Goal: Task Accomplishment & Management: Complete application form

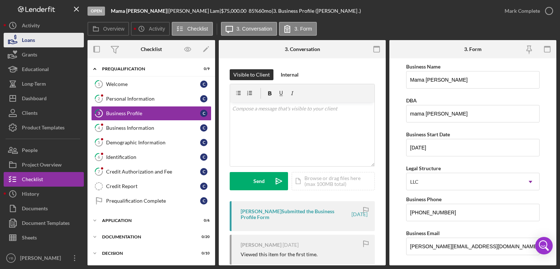
click at [47, 44] on button "Loans" at bounding box center [44, 40] width 80 height 15
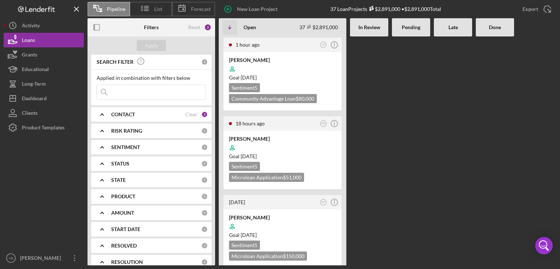
click at [428, 122] on div at bounding box center [411, 150] width 38 height 229
click at [140, 114] on div "CONTACT" at bounding box center [148, 115] width 74 height 6
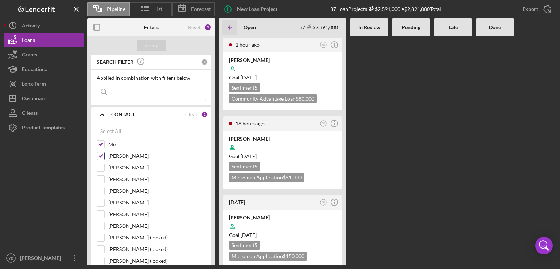
click at [99, 158] on input "[PERSON_NAME]" at bounding box center [100, 155] width 7 height 7
checkbox input "false"
click at [424, 144] on div at bounding box center [411, 150] width 38 height 229
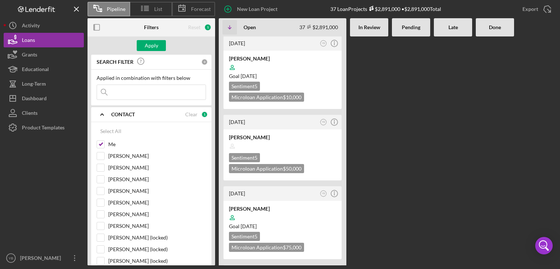
scroll to position [2637, 0]
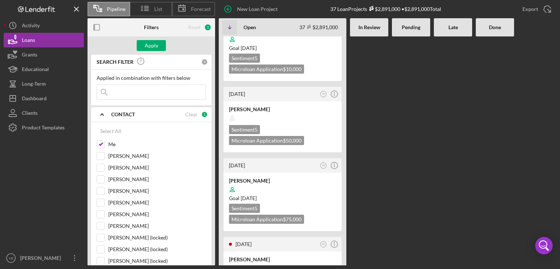
click at [451, 143] on div "1 hour ago YB Icon/Info [PERSON_NAME] Goal [DATE] Sentiment 5 Community Advanta…" at bounding box center [388, 150] width 338 height 229
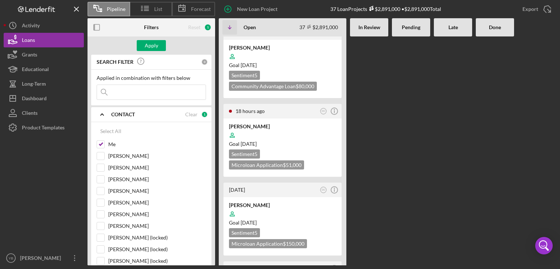
scroll to position [0, 0]
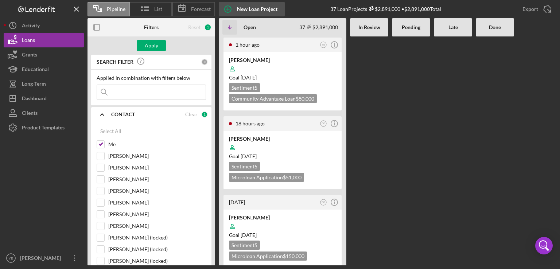
click at [242, 8] on div "New Loan Project" at bounding box center [257, 9] width 40 height 15
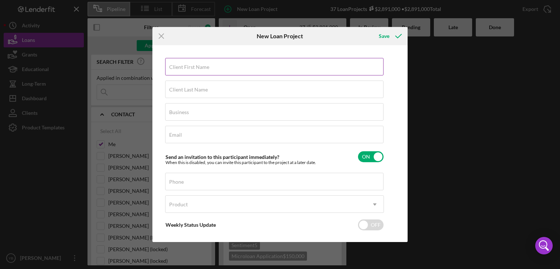
click at [200, 65] on label "Client First Name" at bounding box center [189, 67] width 40 height 6
click at [200, 65] on input "Client First Name" at bounding box center [274, 67] width 219 height 18
paste input "[PERSON_NAME] LLC"
type input "[PERSON_NAME] LLC"
click at [188, 90] on label "Client Last Name" at bounding box center [188, 90] width 39 height 6
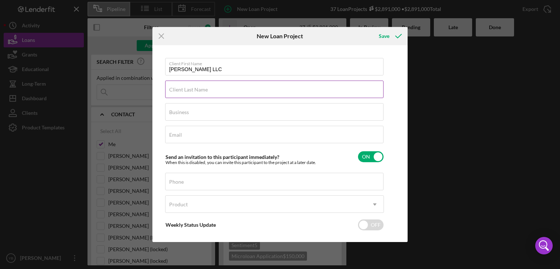
click at [188, 90] on input "Client Last Name" at bounding box center [274, 90] width 219 height 18
type input "[PERSON_NAME]"
click at [185, 112] on label "Business" at bounding box center [179, 112] width 20 height 6
click at [185, 112] on input "Business" at bounding box center [274, 112] width 219 height 18
click at [182, 116] on input "Business" at bounding box center [274, 112] width 219 height 18
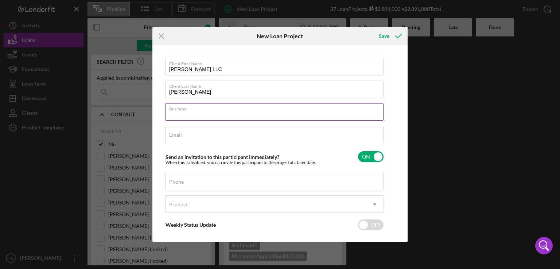
paste input "[PERSON_NAME] LLC"
type input "[PERSON_NAME] LLC"
click at [221, 69] on input "[PERSON_NAME] LLC" at bounding box center [274, 67] width 219 height 18
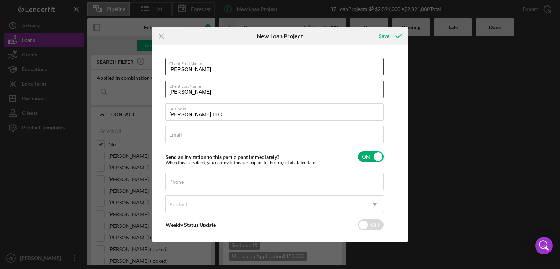
type input "[PERSON_NAME]"
click at [198, 93] on input "[PERSON_NAME]" at bounding box center [274, 90] width 219 height 18
type input "Y"
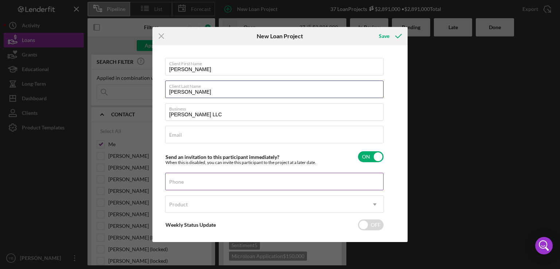
type input "[PERSON_NAME]"
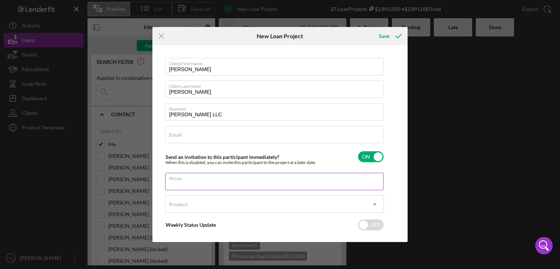
click at [184, 178] on div "Phone" at bounding box center [274, 182] width 219 height 18
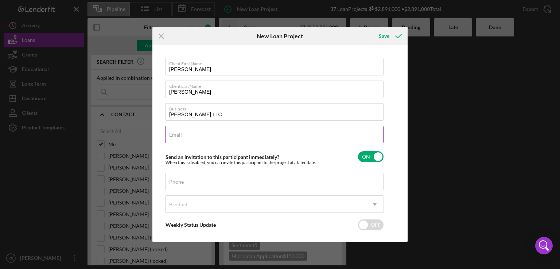
click at [175, 136] on label "Email" at bounding box center [175, 135] width 13 height 6
click at [175, 136] on input "Email" at bounding box center [274, 135] width 219 height 18
paste input "[EMAIL_ADDRESS][DOMAIN_NAME]"
type input "[EMAIL_ADDRESS][DOMAIN_NAME]"
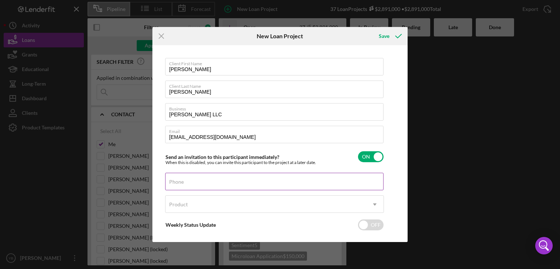
click at [196, 178] on div "Phone" at bounding box center [274, 182] width 219 height 18
paste input "[PHONE_NUMBER]"
type input "[PHONE_NUMBER]"
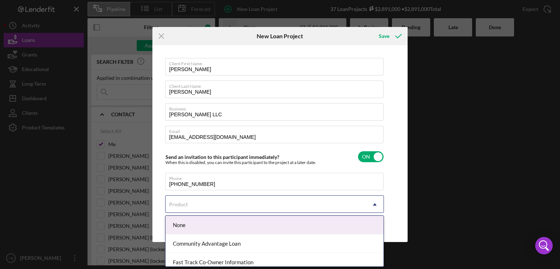
click at [373, 203] on icon "Icon/Dropdown Arrow" at bounding box center [375, 205] width 18 height 18
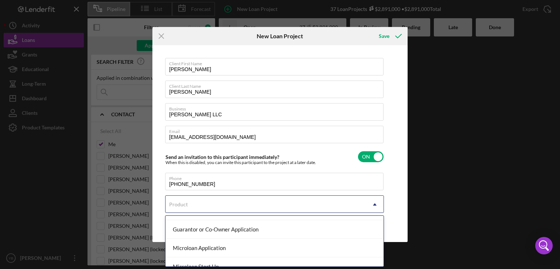
scroll to position [79, 0]
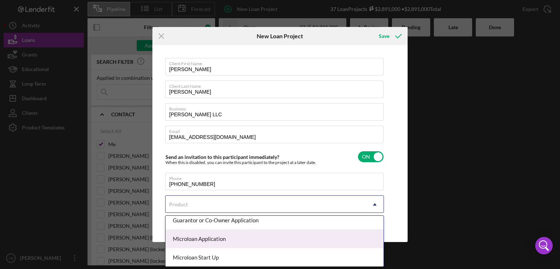
click at [238, 242] on div "Microloan Application" at bounding box center [275, 239] width 218 height 19
checkbox input "true"
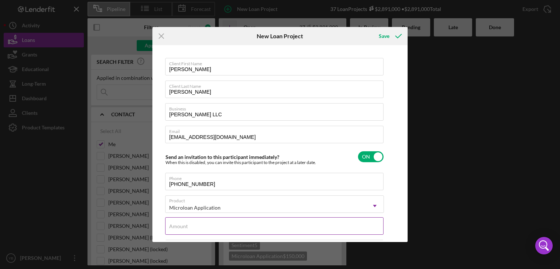
click at [261, 228] on input "Amount" at bounding box center [274, 226] width 219 height 18
type input "$4"
type textarea "Here's a snapshot of information that has been fully approved, as well as the i…"
type input "$40"
type textarea "Here's a snapshot of information that has been fully approved, as well as the i…"
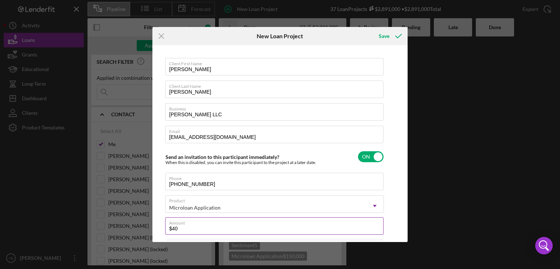
type input "$400"
type textarea "Here's a snapshot of information that has been fully approved, as well as the i…"
type input "$4,000"
type textarea "Here's a snapshot of information that has been fully approved, as well as the i…"
type input "$40,000"
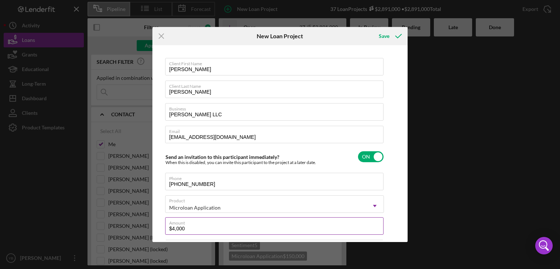
type textarea "Here's a snapshot of information that has been fully approved, as well as the i…"
type input "$40,000"
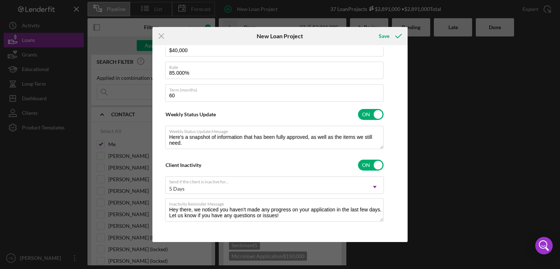
scroll to position [0, 0]
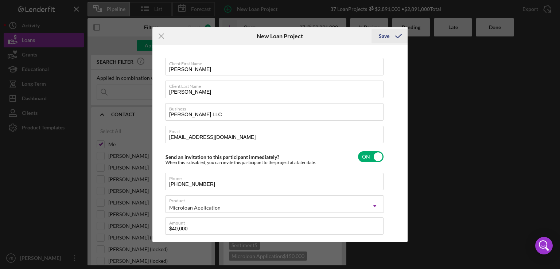
click at [386, 36] on div "Save" at bounding box center [384, 36] width 11 height 15
type textarea "Here's a snapshot of information that has been fully approved, as well as the i…"
checkbox input "false"
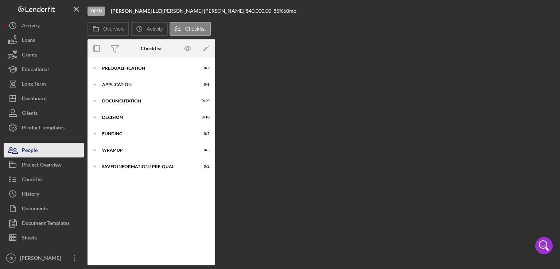
click at [30, 148] on div "People" at bounding box center [30, 151] width 16 height 16
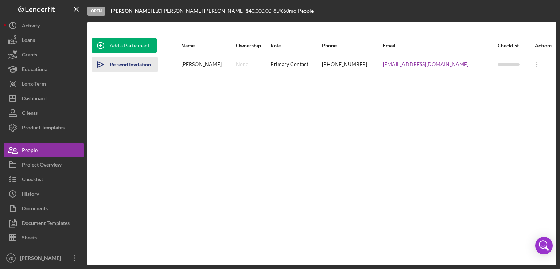
click at [138, 66] on div "Re-send Invitation" at bounding box center [130, 64] width 41 height 15
